Goal: Navigation & Orientation: Find specific page/section

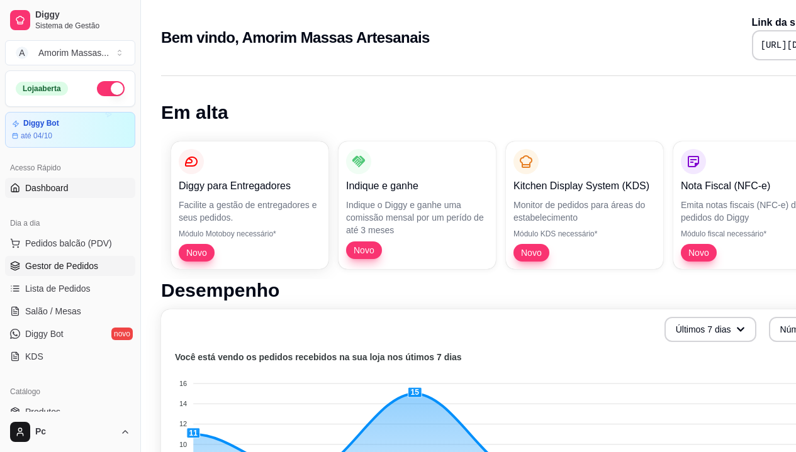
click at [53, 266] on span "Gestor de Pedidos" at bounding box center [61, 266] width 73 height 13
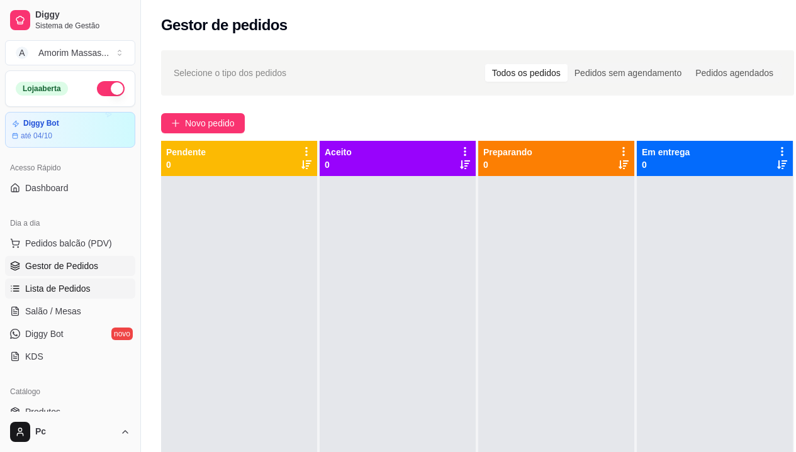
click at [36, 290] on span "Lista de Pedidos" at bounding box center [57, 288] width 65 height 13
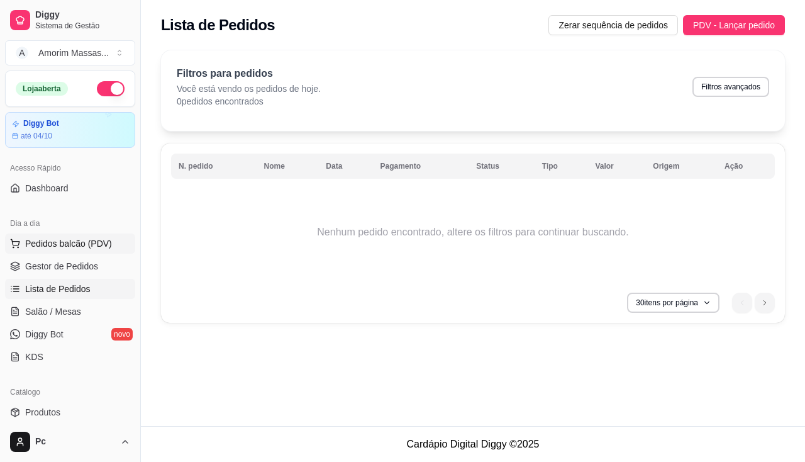
click at [65, 240] on span "Pedidos balcão (PDV)" at bounding box center [68, 243] width 87 height 13
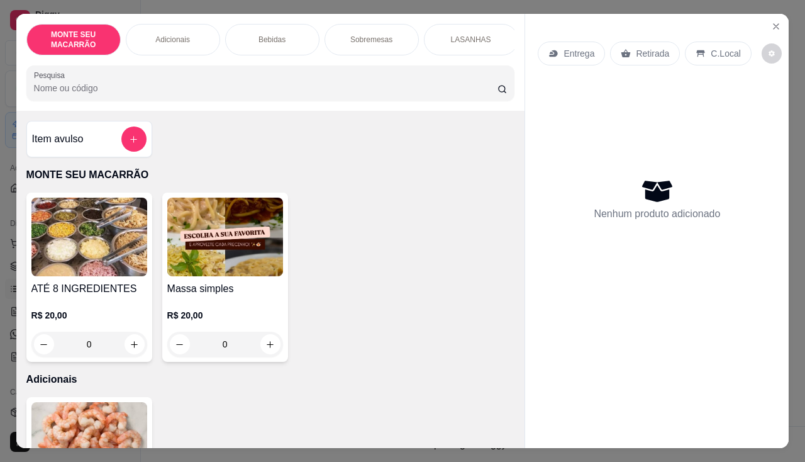
click at [119, 94] on input "Pesquisa" at bounding box center [266, 88] width 464 height 13
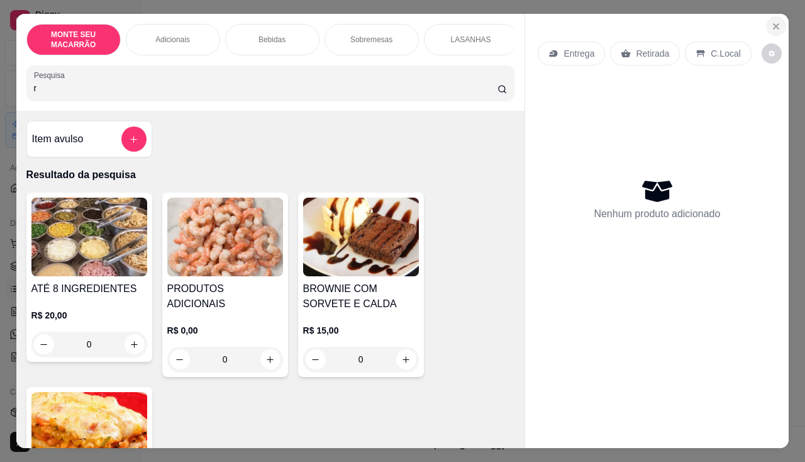
type input "r"
click at [776, 21] on icon "Close" at bounding box center [776, 26] width 10 height 10
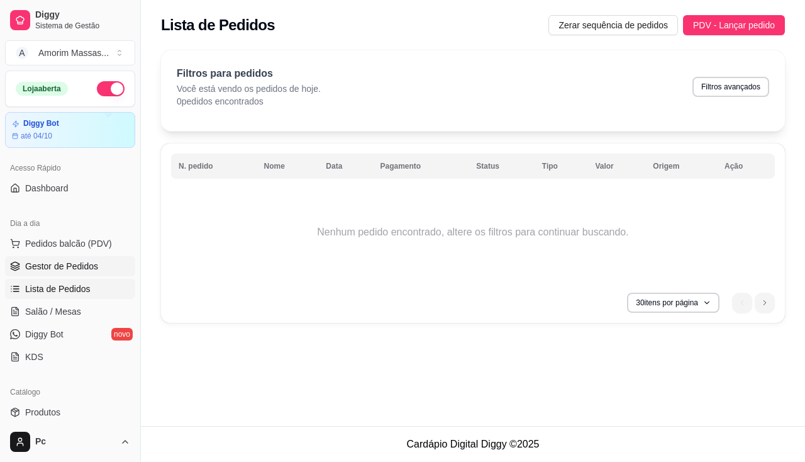
click at [70, 269] on span "Gestor de Pedidos" at bounding box center [61, 266] width 73 height 13
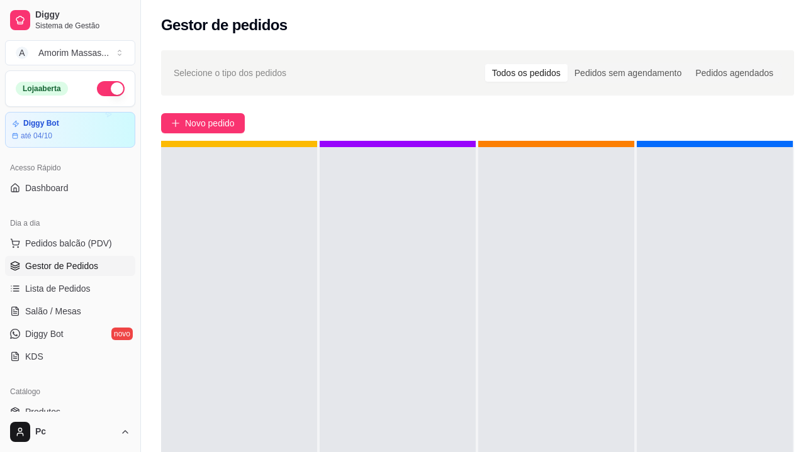
scroll to position [45, 0]
